Goal: Task Accomplishment & Management: Manage account settings

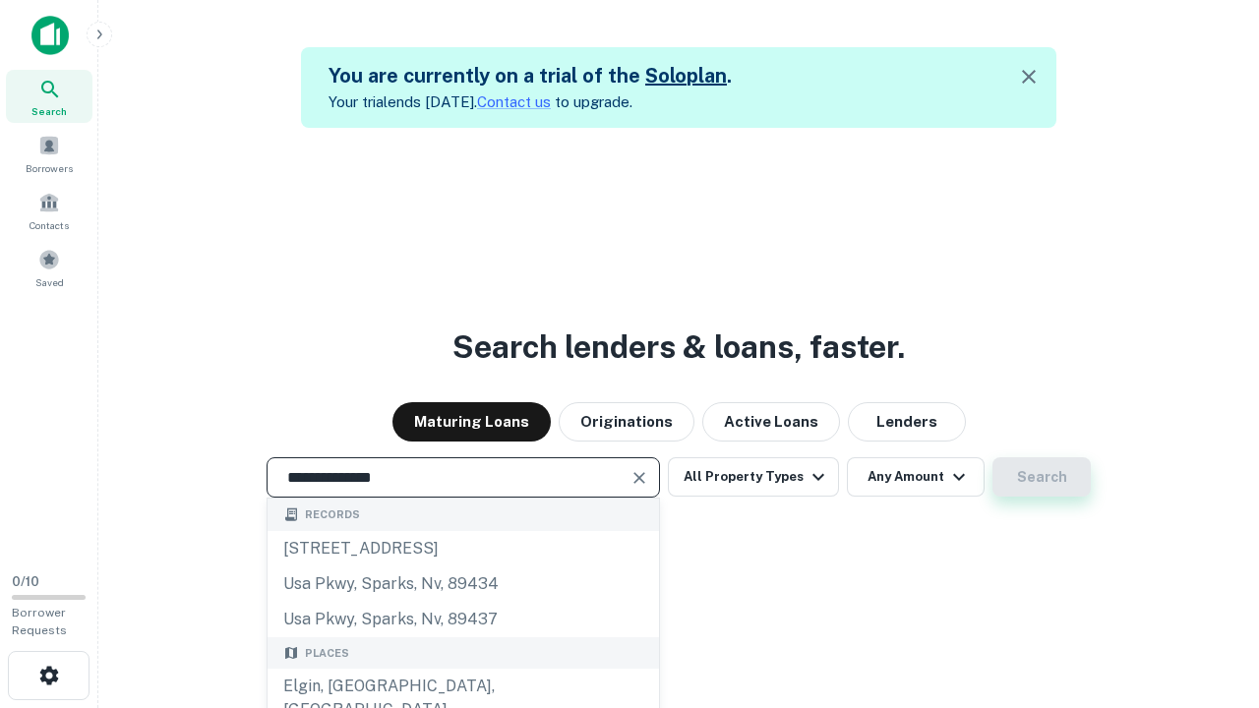
type input "**********"
click at [1042, 477] on button "Search" at bounding box center [1041, 476] width 98 height 39
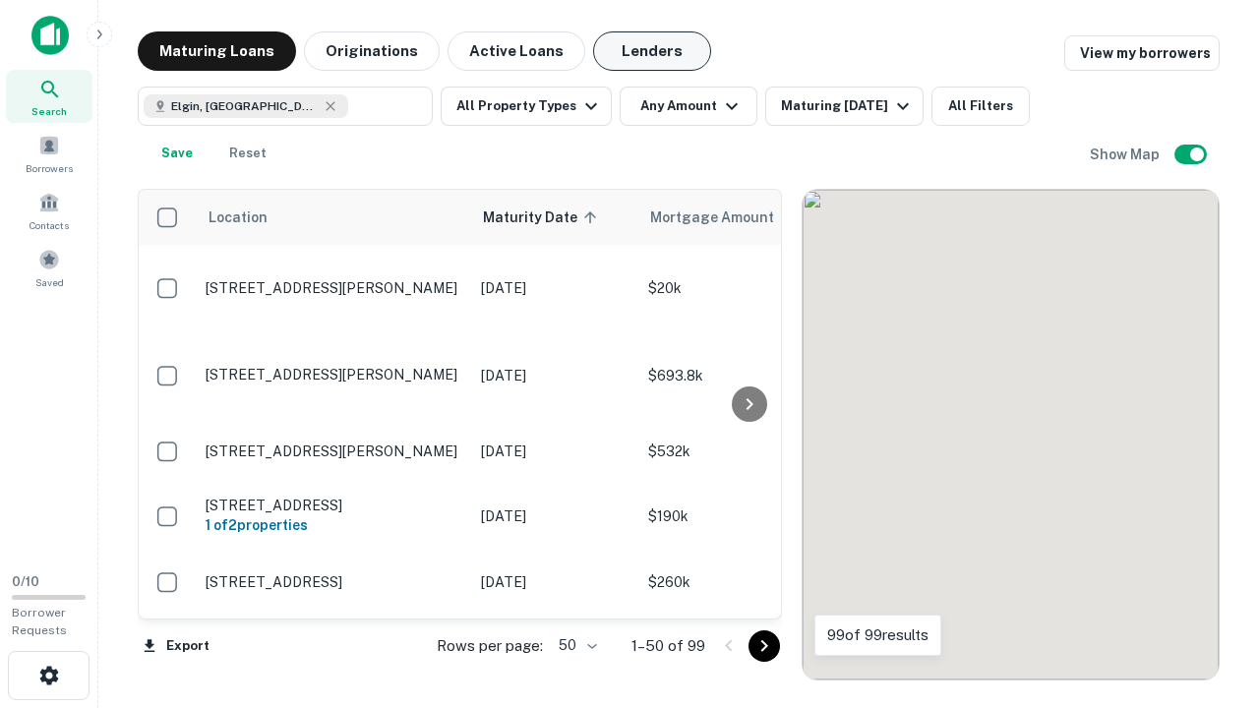
click at [652, 51] on button "Lenders" at bounding box center [652, 50] width 118 height 39
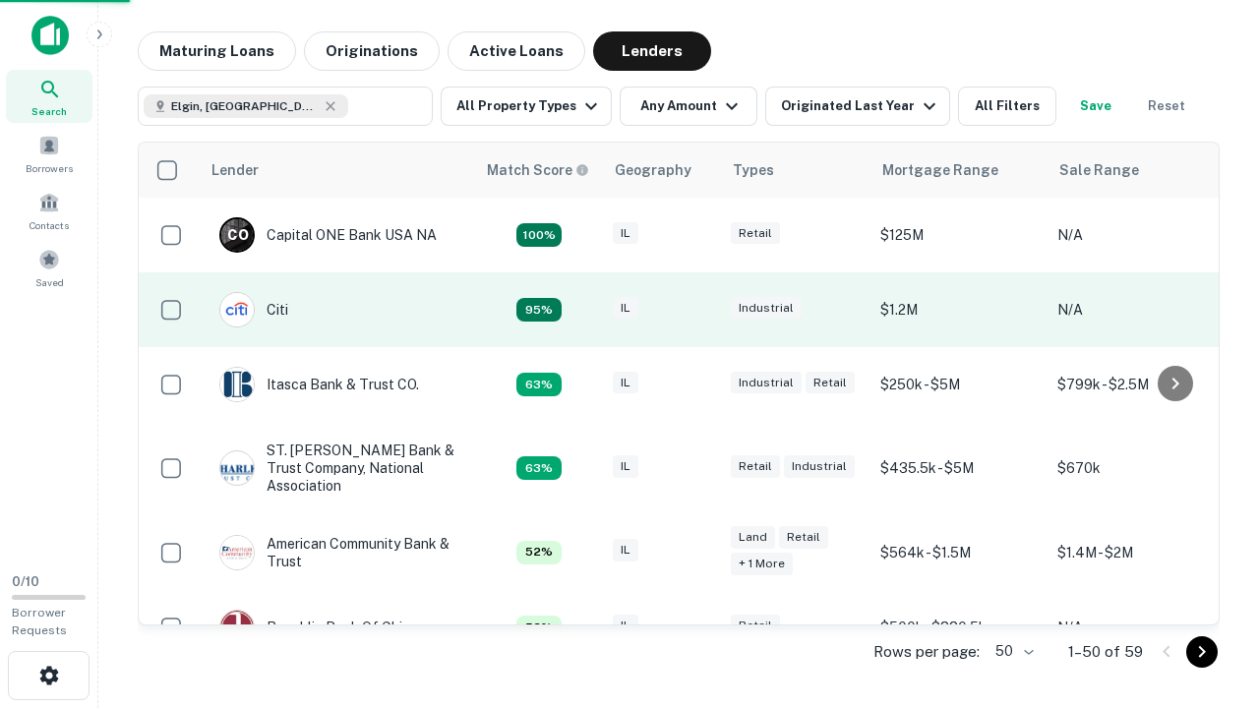
click at [698, 310] on div "IL" at bounding box center [662, 310] width 98 height 27
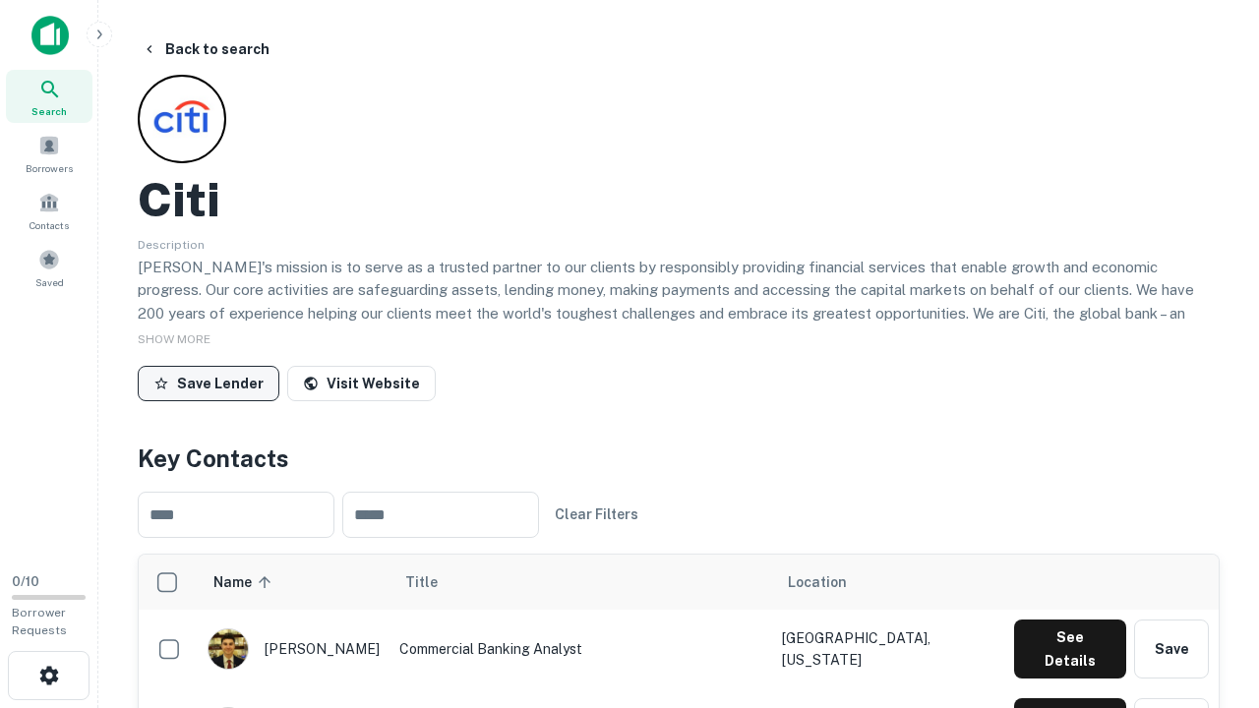
click at [209, 383] on button "Save Lender" at bounding box center [209, 383] width 142 height 35
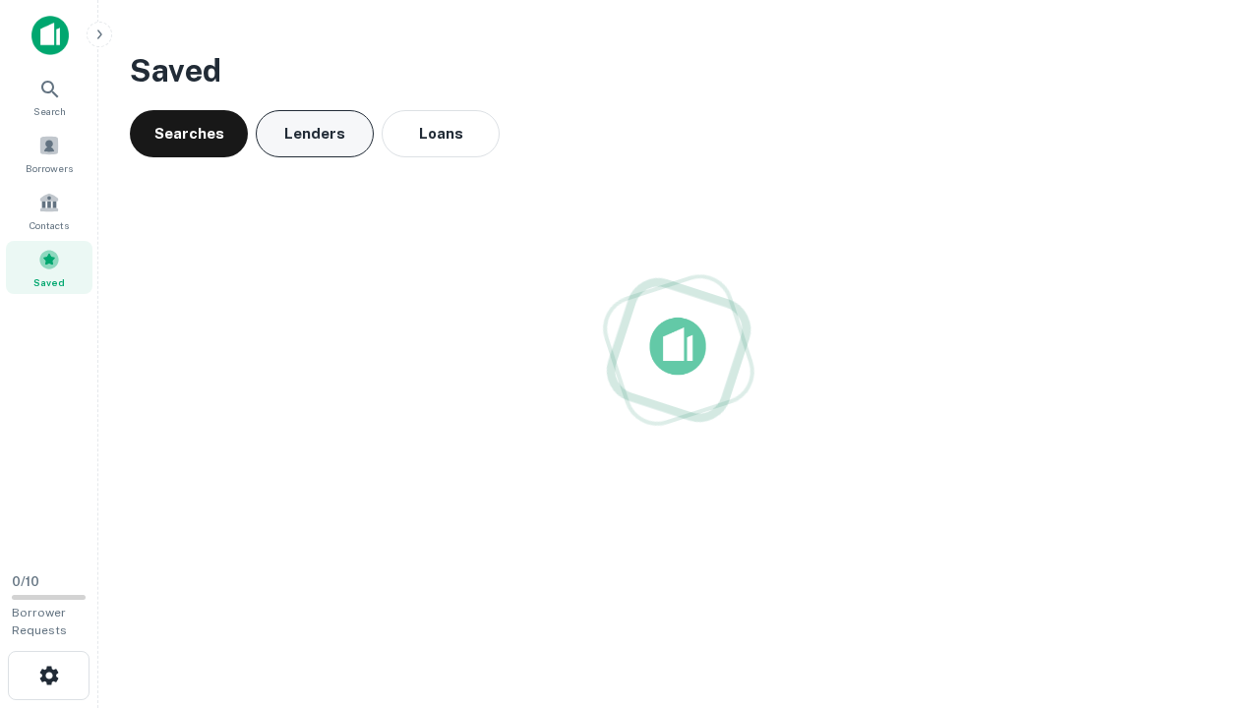
click at [315, 134] on button "Lenders" at bounding box center [315, 133] width 118 height 47
